Goal: Information Seeking & Learning: Learn about a topic

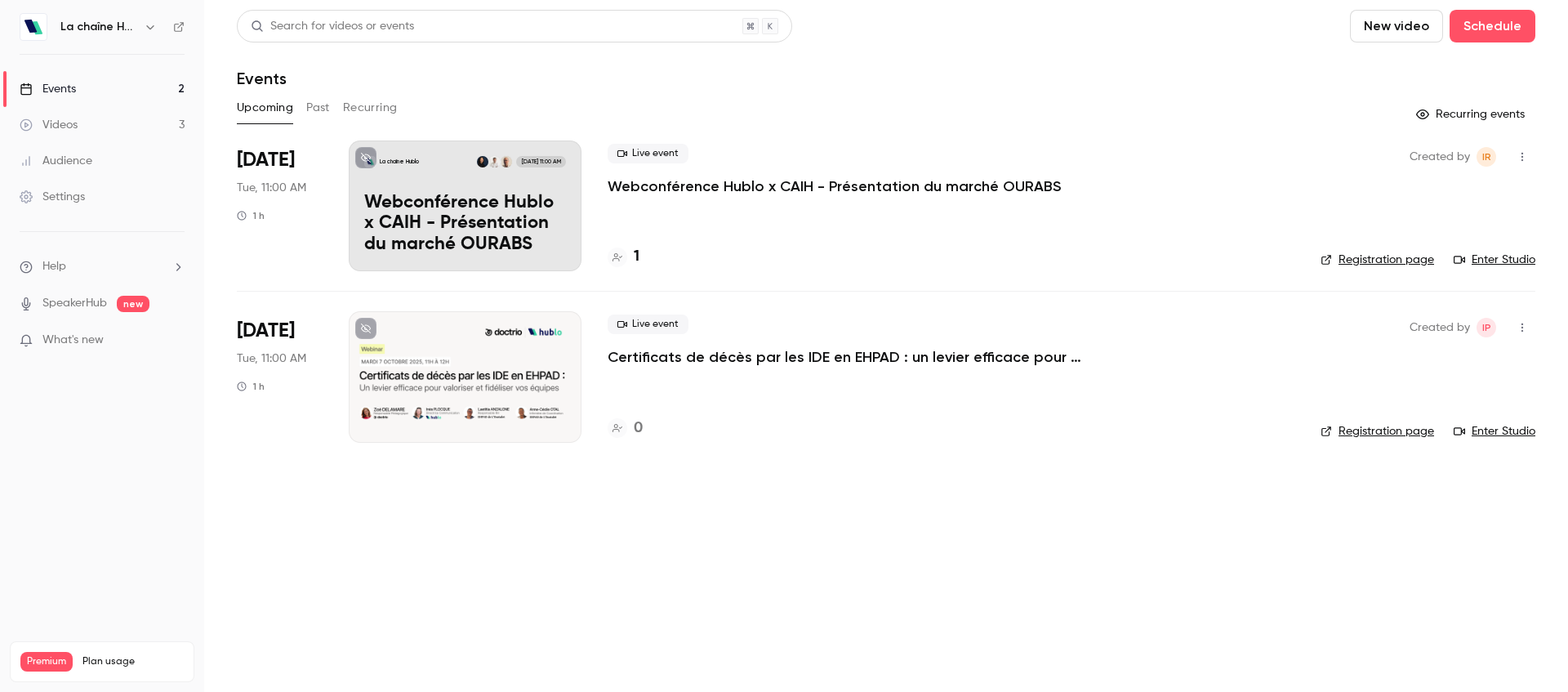
click at [919, 170] on div "Live event Webconférence Hublo x CAIH - Présentation du marché OURABS" at bounding box center [950, 169] width 687 height 52
click at [919, 171] on div "Live event Webconférence Hublo x CAIH - Présentation du marché OURABS" at bounding box center [950, 169] width 687 height 52
click at [914, 187] on p "Webconférence Hublo x CAIH - Présentation du marché OURABS" at bounding box center [833, 186] width 453 height 20
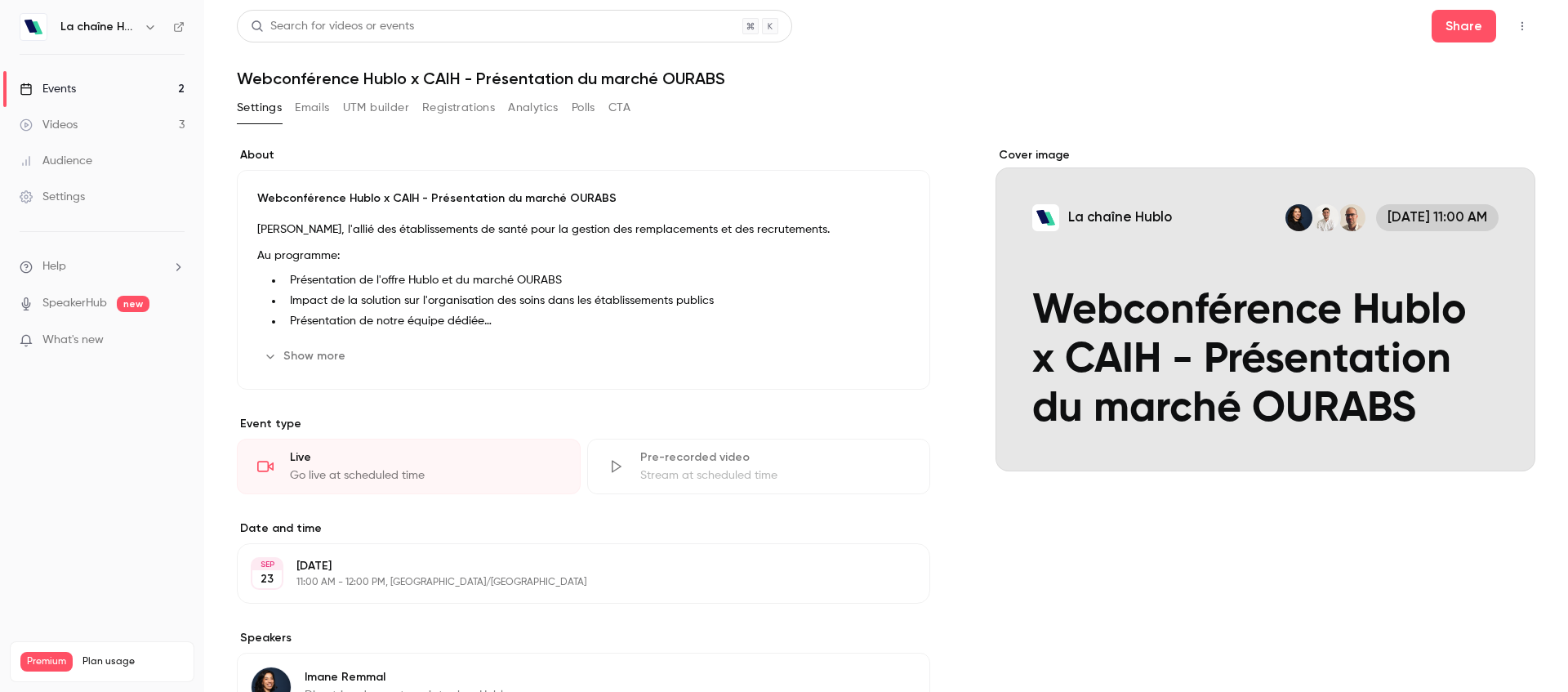
click at [364, 301] on li "Impact de la solution sur l'organisation des soins dans les établissements publ…" at bounding box center [596, 301] width 626 height 17
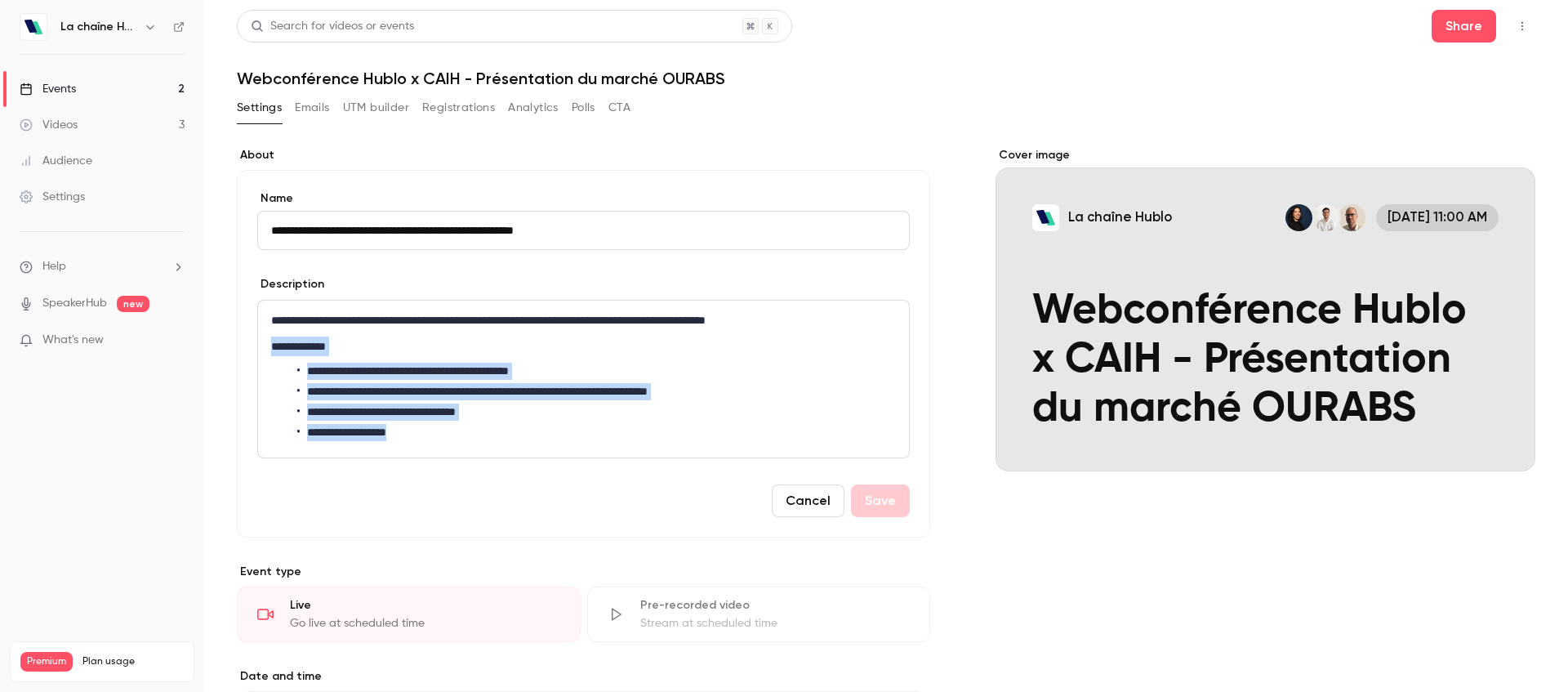
drag, startPoint x: 268, startPoint y: 344, endPoint x: 516, endPoint y: 431, distance: 262.8
click at [516, 431] on div "**********" at bounding box center [584, 379] width 651 height 157
copy div "**********"
click at [83, 339] on span "What's new" at bounding box center [73, 340] width 61 height 17
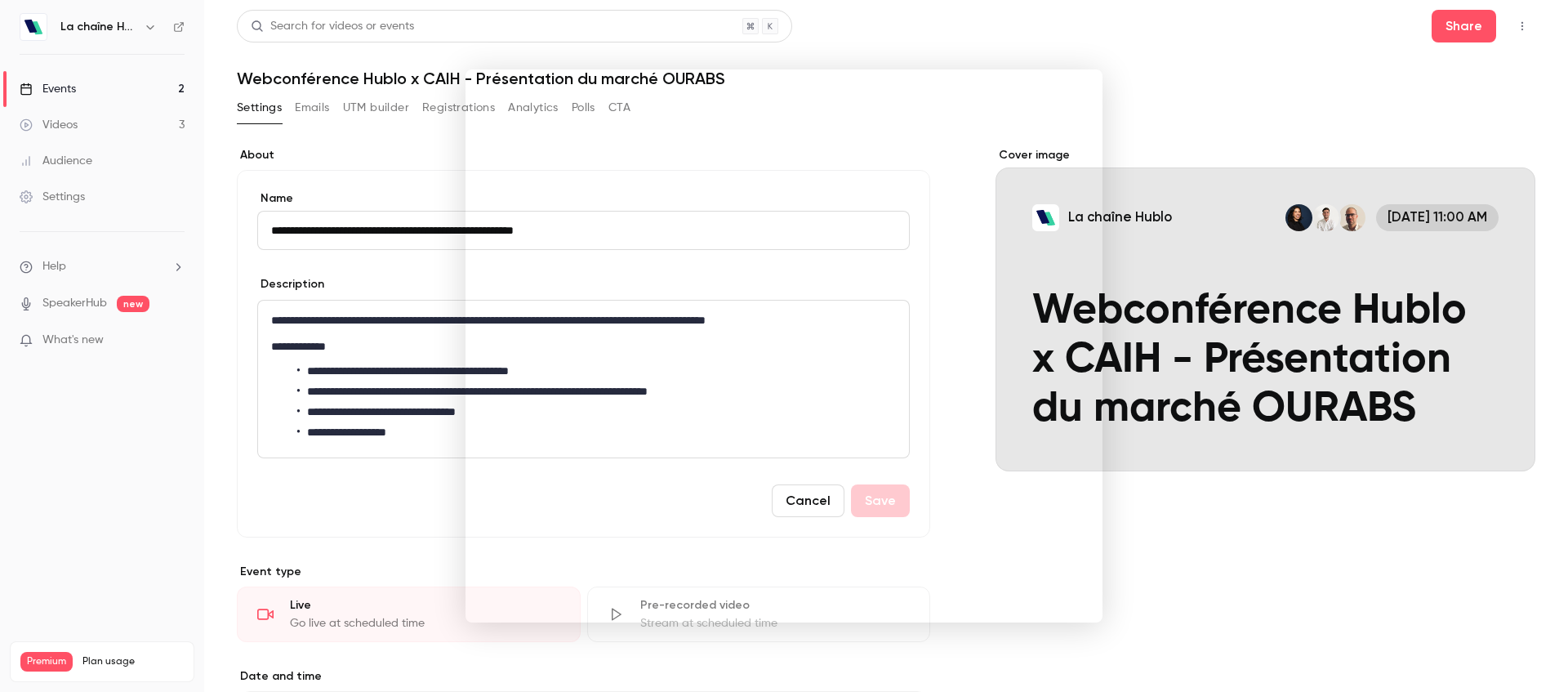
click at [343, 254] on div at bounding box center [784, 346] width 1568 height 692
click at [90, 97] on link "Events 2" at bounding box center [102, 89] width 204 height 36
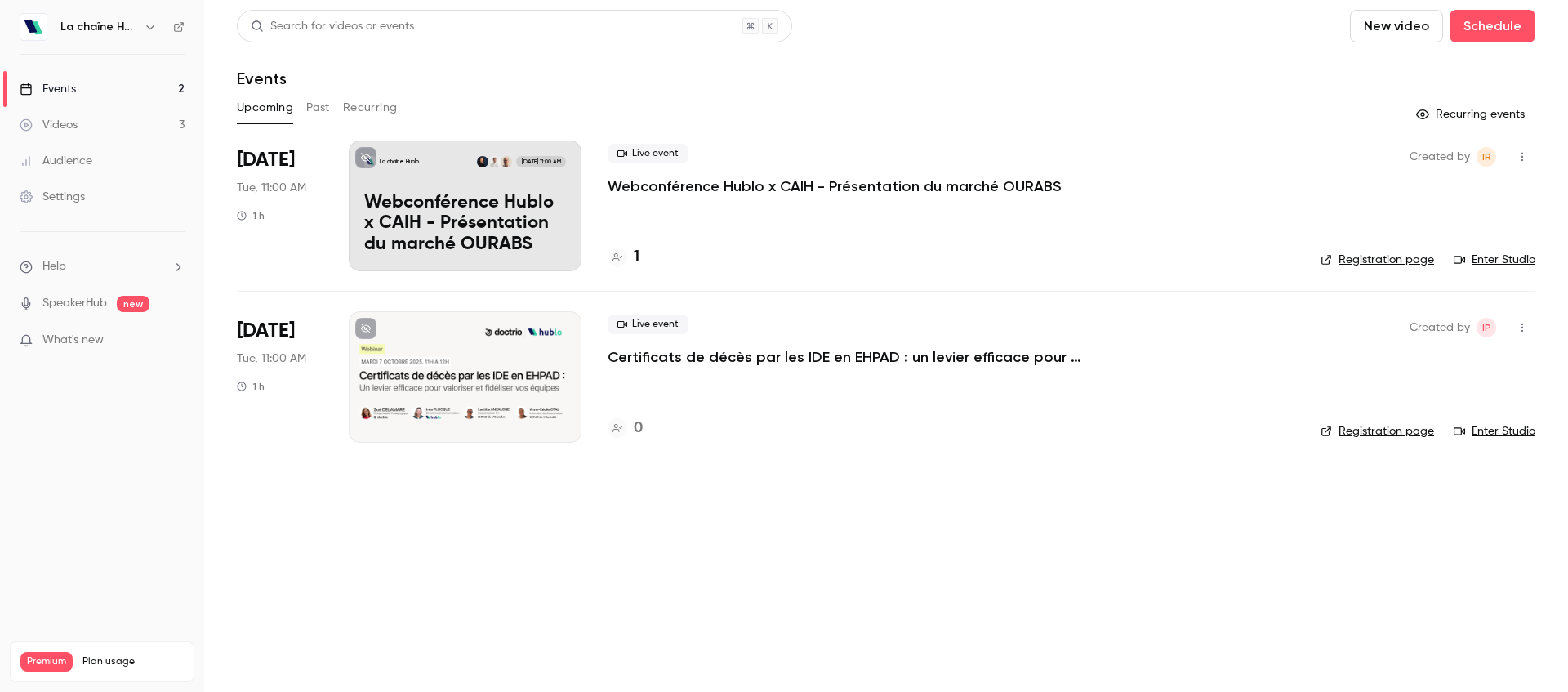
click at [644, 355] on p "Certificats de décès par les IDE en EHPAD : un levier efficace pour valoriser e…" at bounding box center [852, 357] width 490 height 20
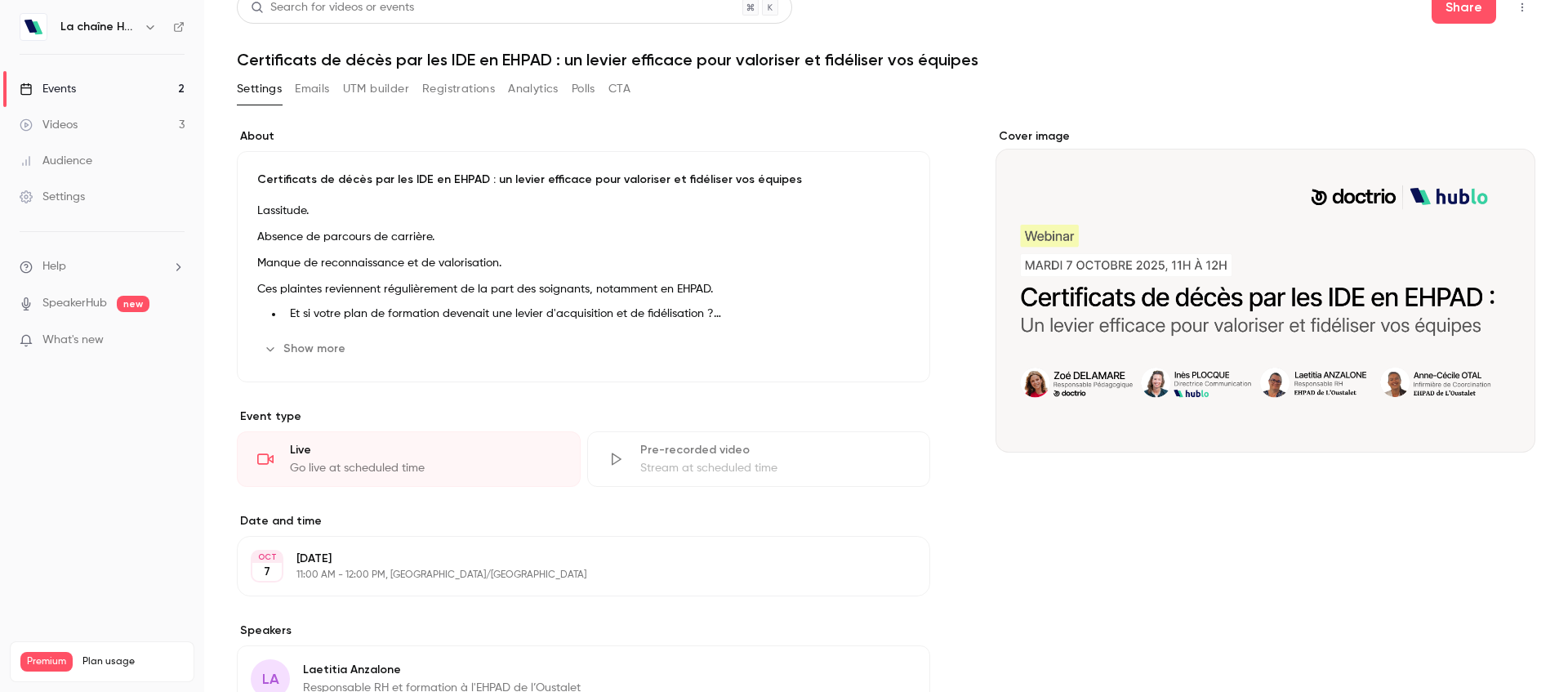
scroll to position [24, 0]
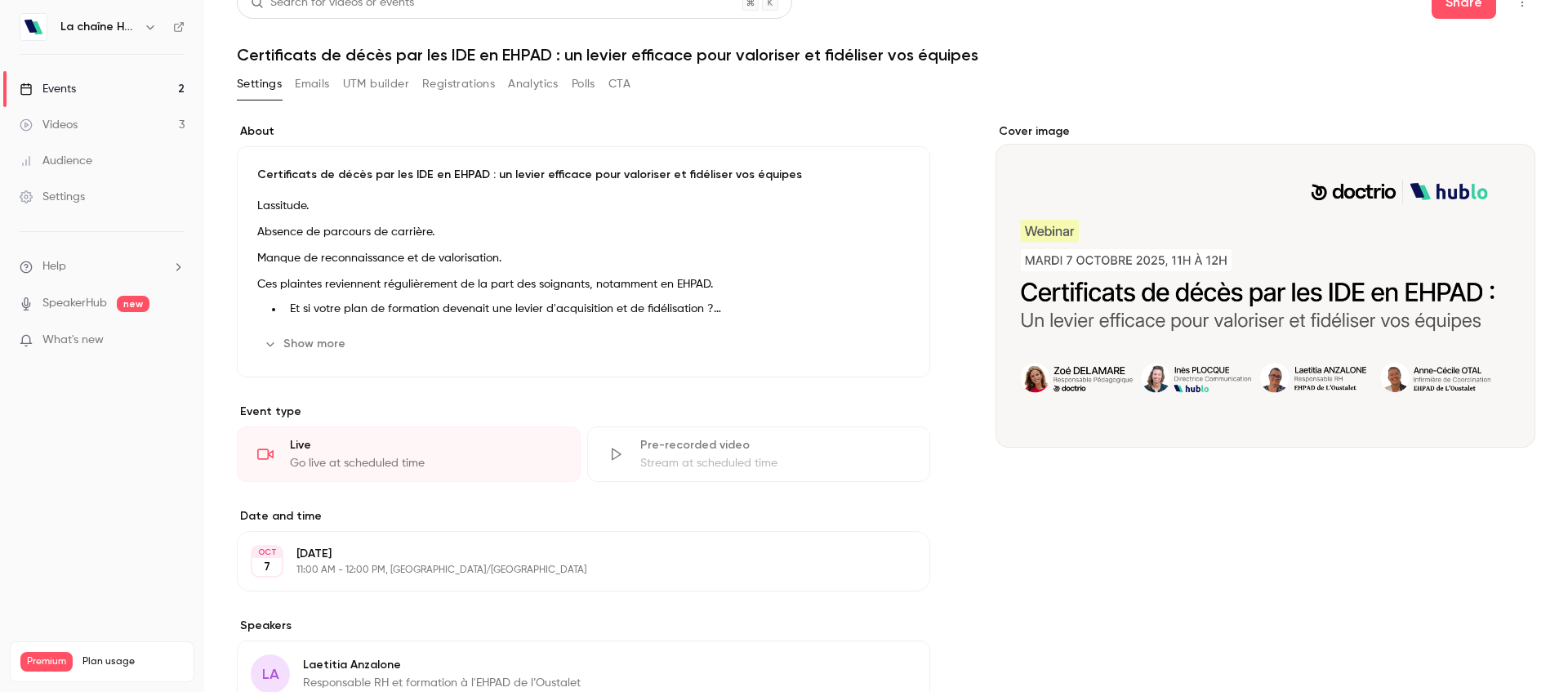
click at [316, 349] on button "Show more" at bounding box center [306, 344] width 98 height 27
